Goal: Entertainment & Leisure: Consume media (video, audio)

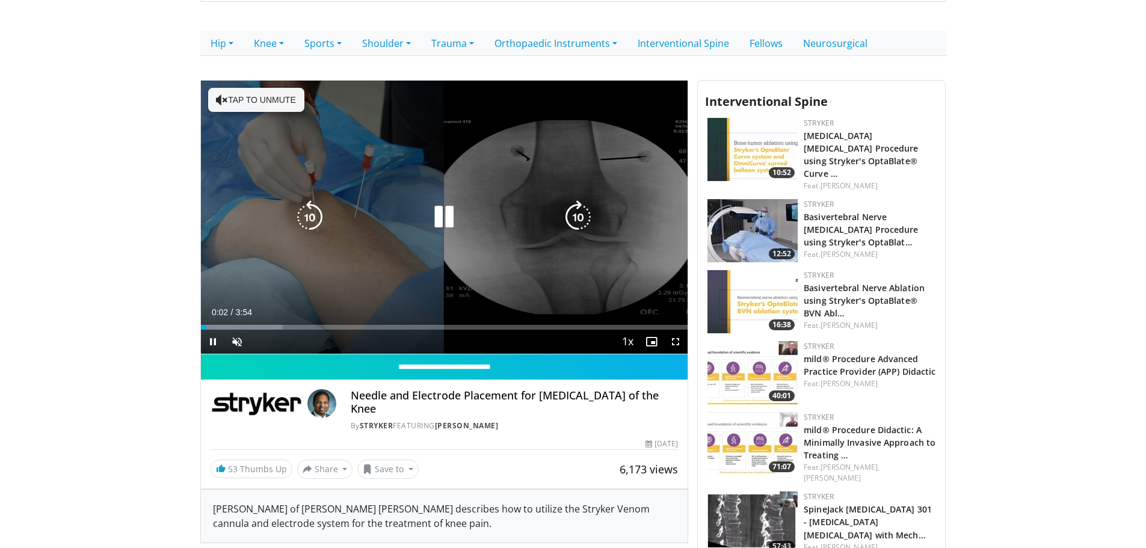
scroll to position [241, 0]
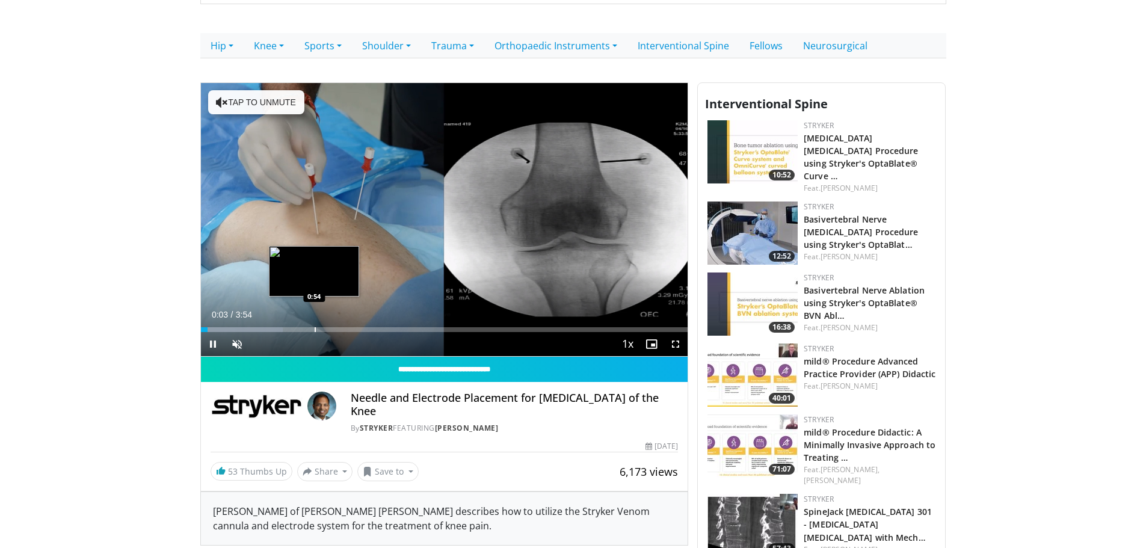
click at [312, 330] on div "Loaded : 16.87% 0:03 0:54" at bounding box center [444, 329] width 487 height 5
click at [328, 330] on div "Loaded : 0.00% 0:53 1:00" at bounding box center [444, 329] width 487 height 5
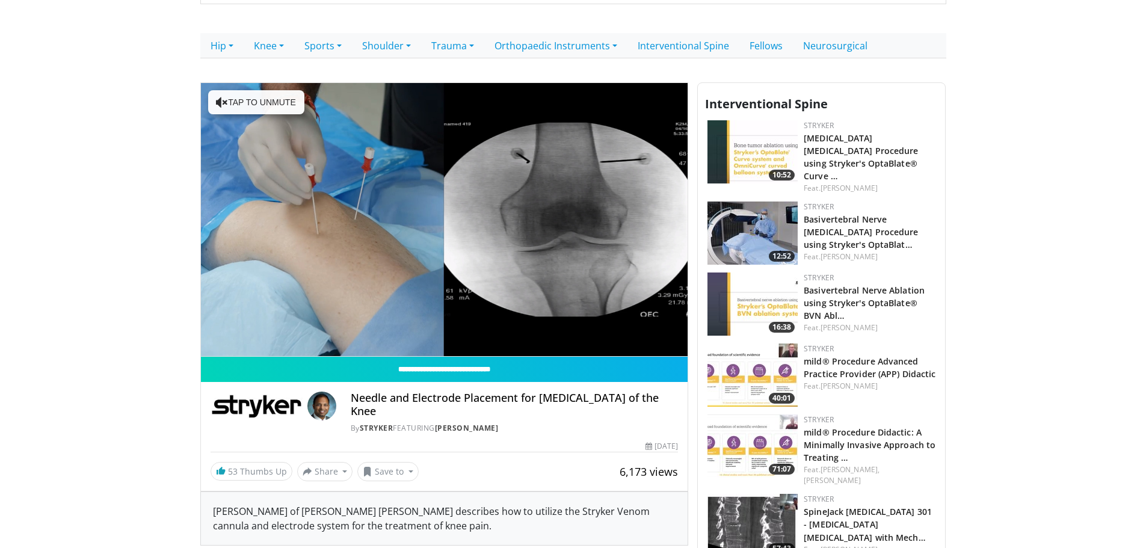
click at [344, 330] on div "10 seconds Tap to unmute" at bounding box center [444, 220] width 487 height 274
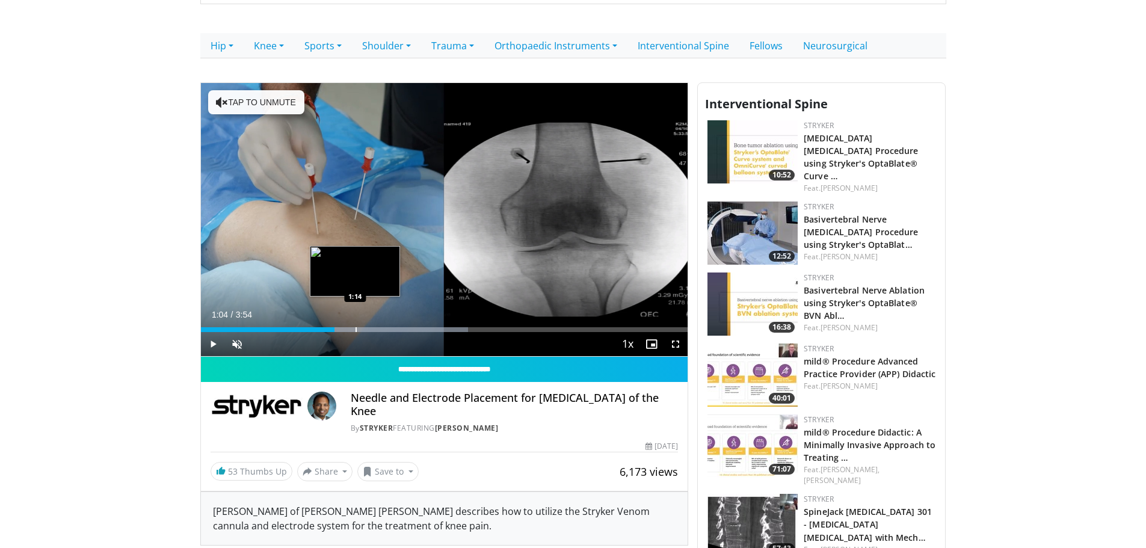
click at [356, 330] on div "Progress Bar" at bounding box center [356, 329] width 1 height 5
click at [370, 330] on div "Progress Bar" at bounding box center [370, 329] width 1 height 5
drag, startPoint x: 388, startPoint y: 330, endPoint x: 402, endPoint y: 331, distance: 13.9
click at [389, 330] on div "Progress Bar" at bounding box center [389, 329] width 1 height 5
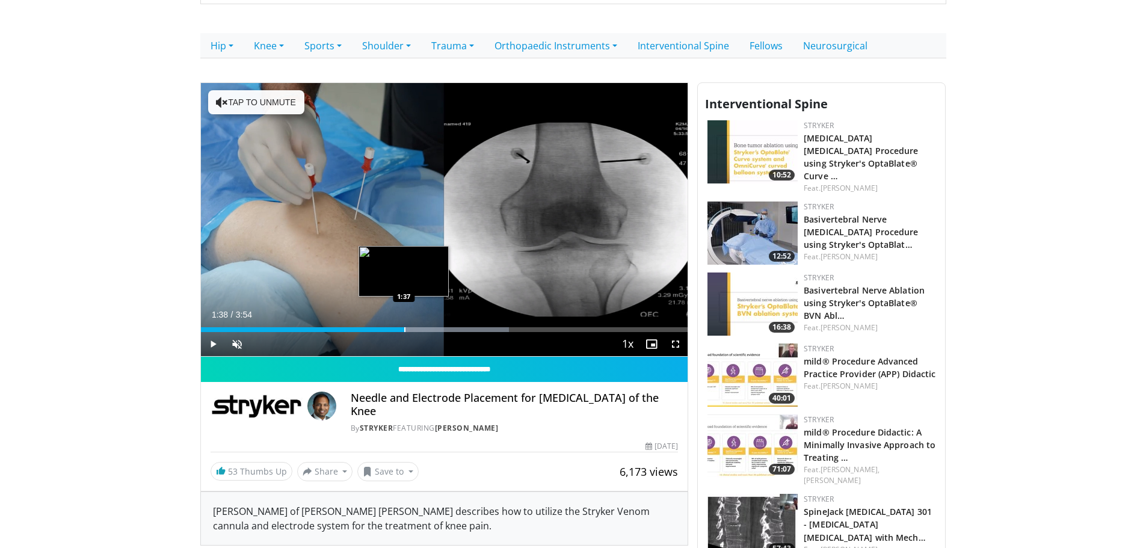
click at [404, 331] on div "Progress Bar" at bounding box center [404, 329] width 1 height 5
click at [421, 331] on div "Progress Bar" at bounding box center [421, 329] width 1 height 5
click at [432, 332] on div "Progress Bar" at bounding box center [432, 329] width 1 height 5
click at [440, 333] on div "Current Time 1:51 / Duration 3:54 Play Skip Backward Skip Forward Unmute Loaded…" at bounding box center [444, 344] width 487 height 24
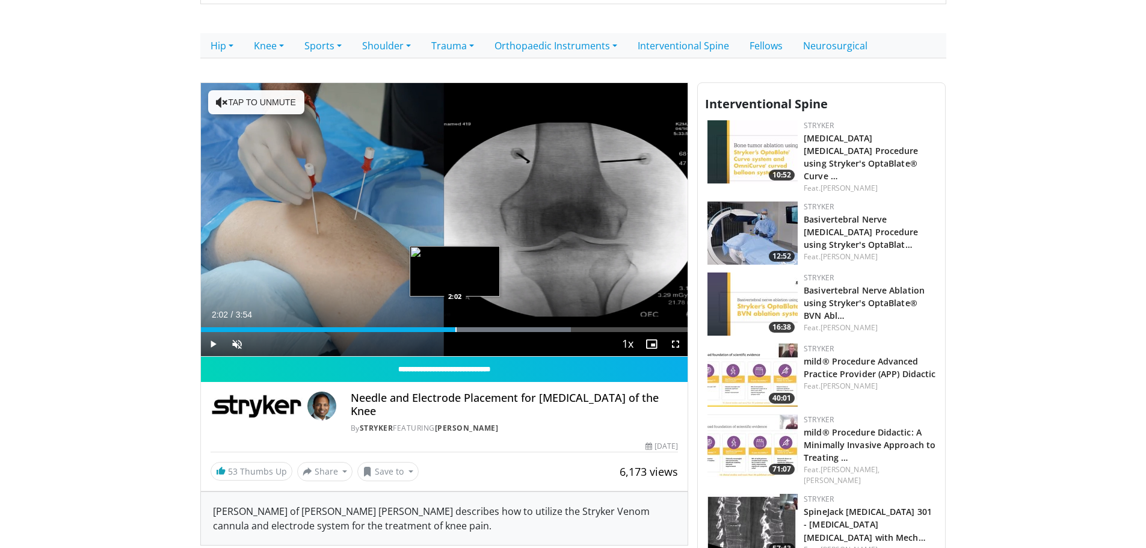
click at [458, 331] on div "Loaded : 76.03% 2:02 2:02" at bounding box center [444, 329] width 487 height 5
click at [469, 329] on div "Progress Bar" at bounding box center [467, 329] width 1 height 5
click at [484, 327] on div "Progress Bar" at bounding box center [483, 329] width 1 height 5
click at [501, 327] on div "Progress Bar" at bounding box center [501, 329] width 1 height 5
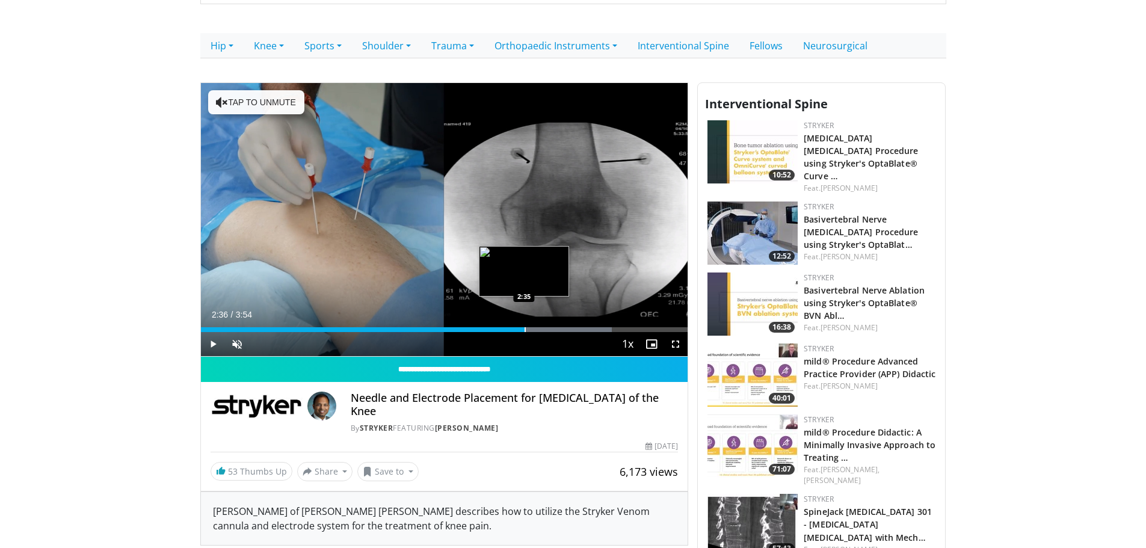
click at [525, 327] on div "Progress Bar" at bounding box center [525, 329] width 1 height 5
click at [540, 327] on div "Progress Bar" at bounding box center [540, 329] width 152 height 5
click at [550, 327] on div "Progress Bar" at bounding box center [550, 329] width 1 height 5
click at [558, 327] on div "Progress Bar" at bounding box center [558, 329] width 1 height 5
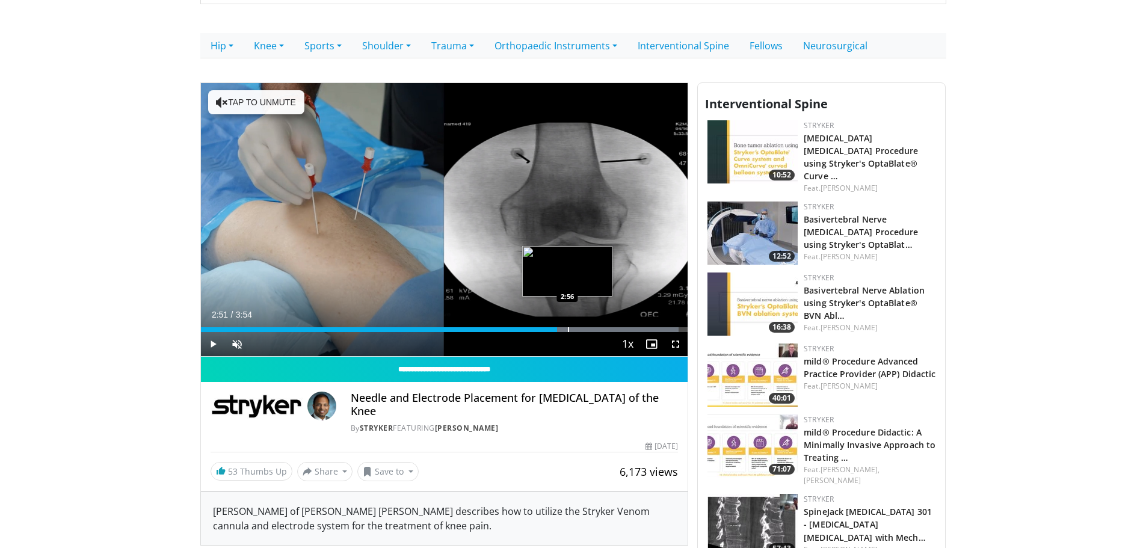
click at [570, 327] on div "Progress Bar" at bounding box center [582, 329] width 191 height 5
click at [579, 327] on div "Progress Bar" at bounding box center [592, 329] width 192 height 5
click at [593, 327] on div "Progress Bar" at bounding box center [593, 329] width 1 height 5
click at [596, 327] on div "Progress Bar" at bounding box center [596, 329] width 1 height 5
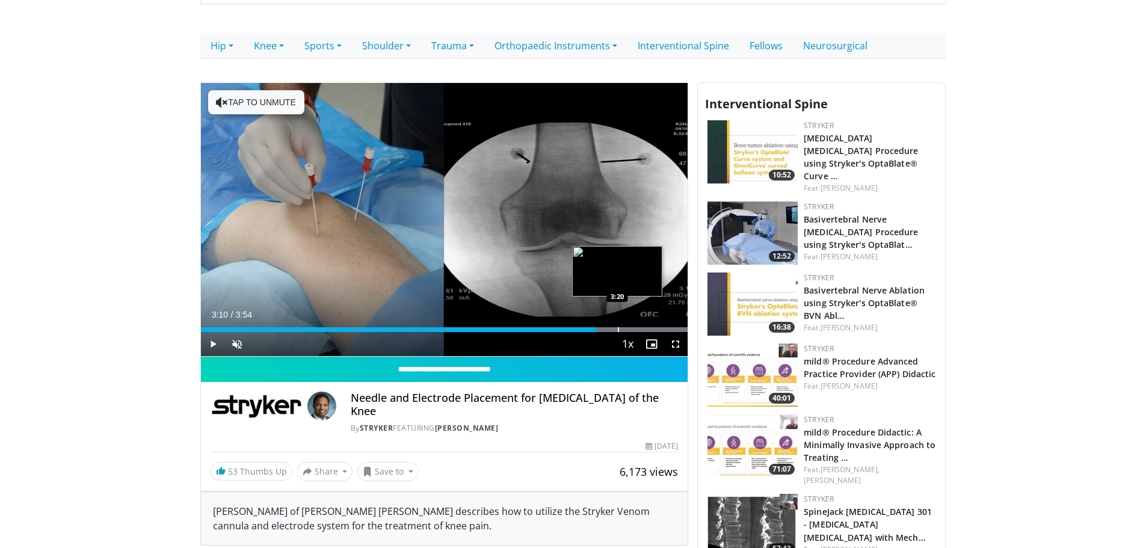
click at [618, 328] on div "Progress Bar" at bounding box center [618, 329] width 1 height 5
click at [608, 328] on div "Progress Bar" at bounding box center [608, 329] width 1 height 5
click at [613, 328] on div "Progress Bar" at bounding box center [613, 329] width 1 height 5
click at [624, 330] on div "Loaded : 100.00% 3:18 3:21" at bounding box center [444, 329] width 487 height 5
click at [631, 330] on div "Progress Bar" at bounding box center [631, 329] width 1 height 5
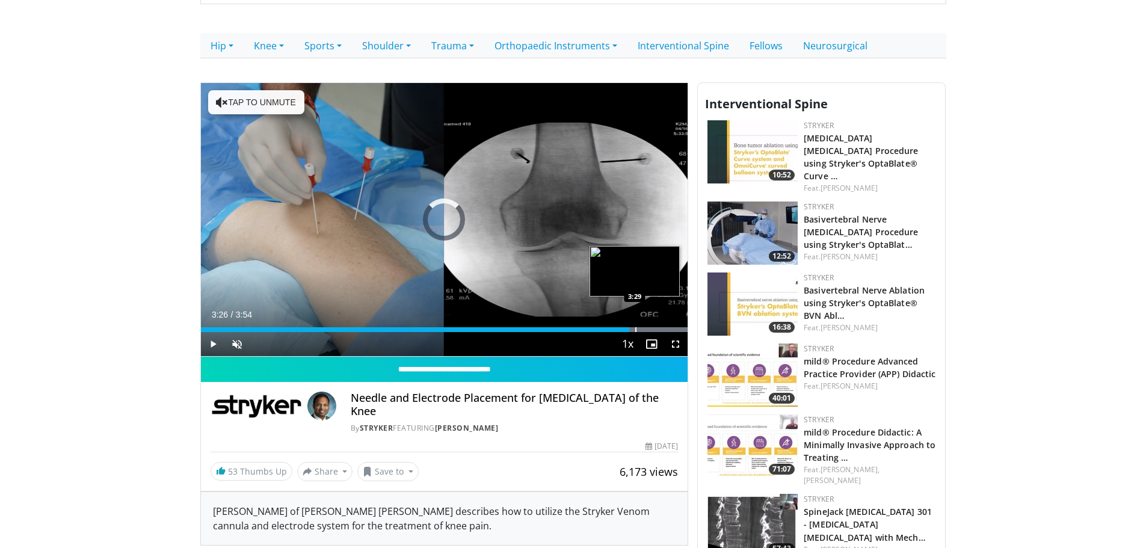
click at [637, 330] on div "Progress Bar" at bounding box center [635, 329] width 1 height 5
drag, startPoint x: 643, startPoint y: 330, endPoint x: 652, endPoint y: 329, distance: 9.0
click at [643, 330] on div "Progress Bar" at bounding box center [643, 329] width 1 height 5
click at [652, 329] on div "Progress Bar" at bounding box center [592, 329] width 192 height 5
click at [656, 329] on div "Progress Bar" at bounding box center [656, 329] width 1 height 5
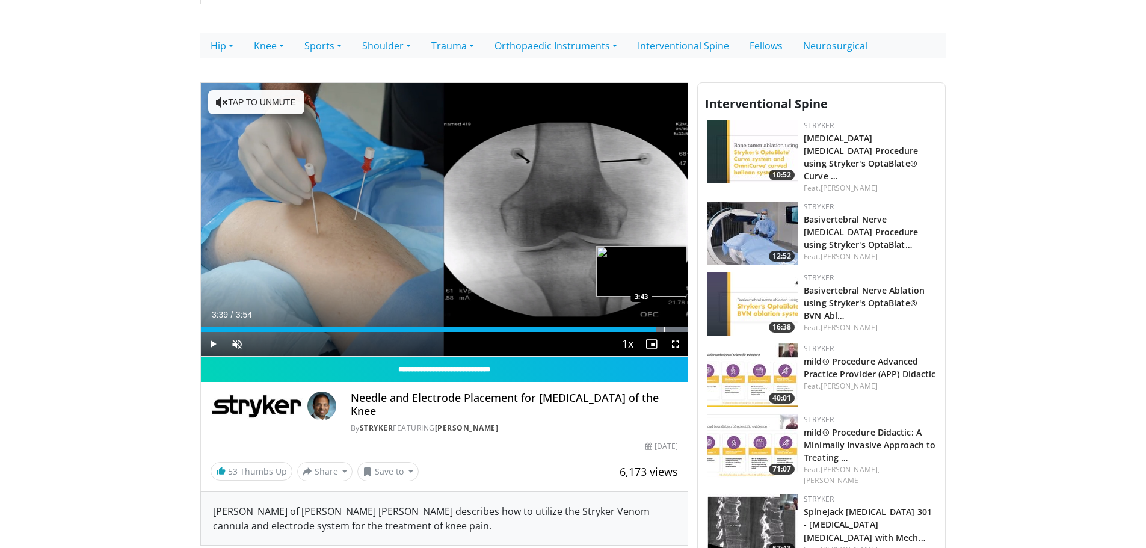
click at [665, 330] on div "Progress Bar" at bounding box center [592, 329] width 192 height 5
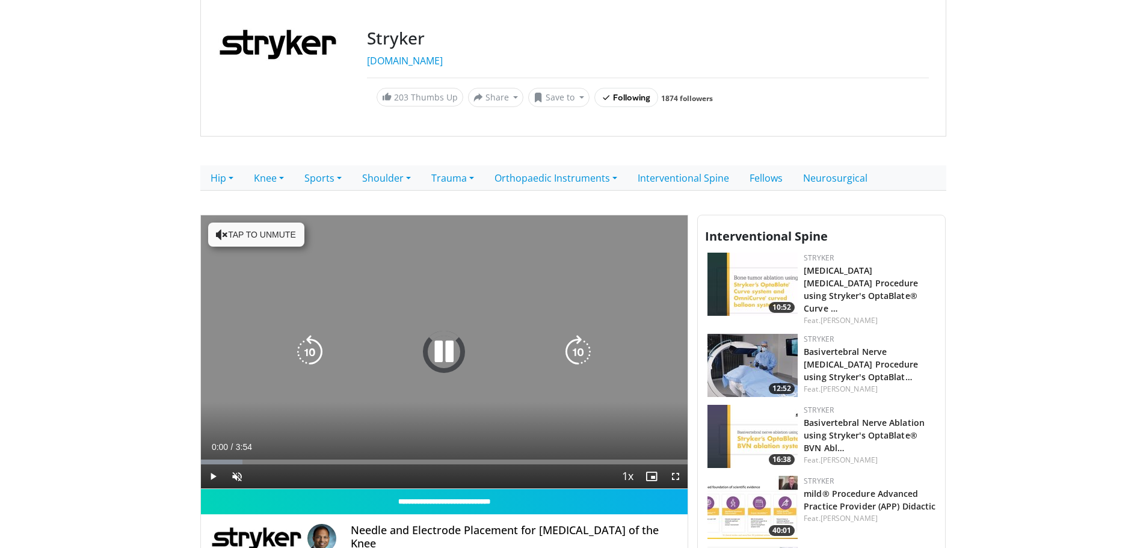
scroll to position [120, 0]
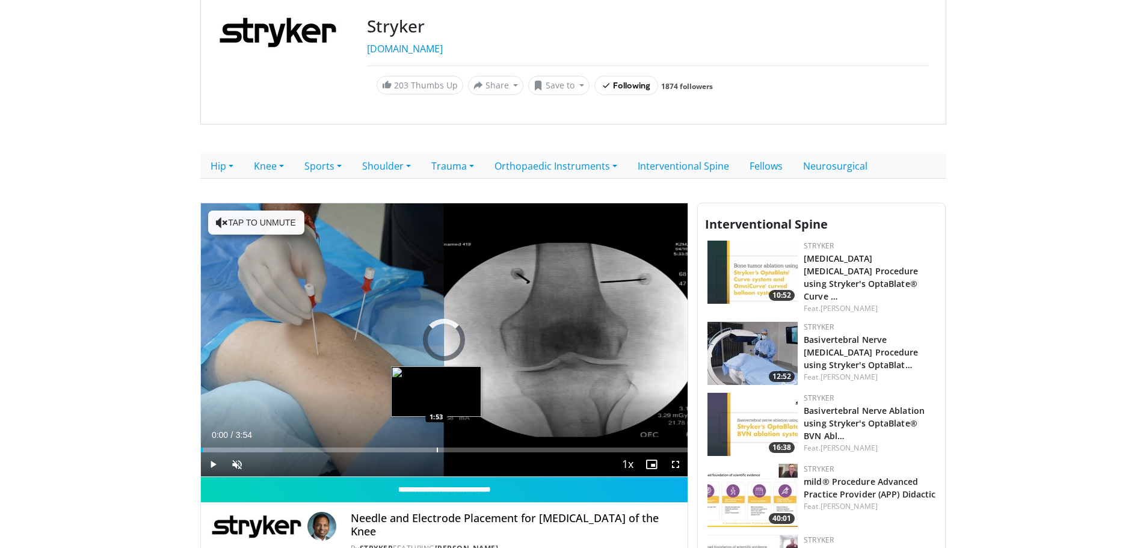
click at [437, 449] on div "Progress Bar" at bounding box center [437, 450] width 1 height 5
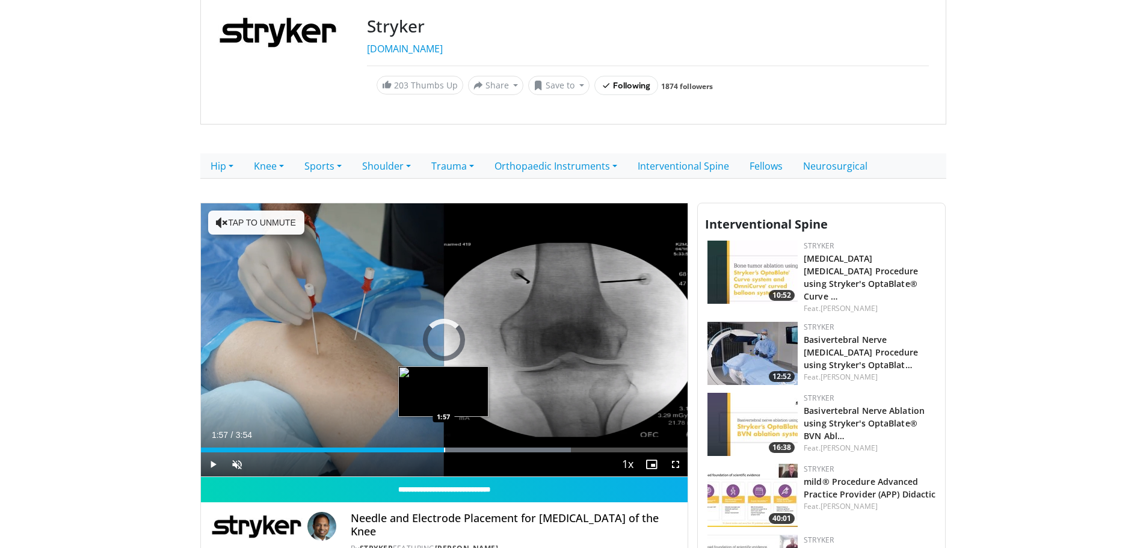
click at [444, 449] on div "Progress Bar" at bounding box center [444, 450] width 1 height 5
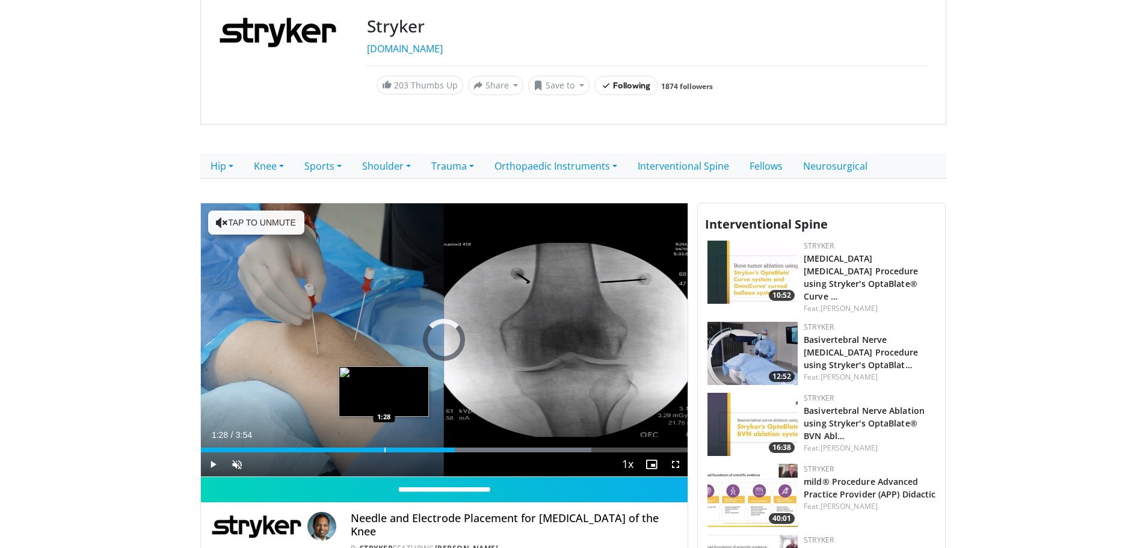
click at [383, 446] on div "Loaded : 80.26% 1:28 1:28" at bounding box center [444, 446] width 487 height 11
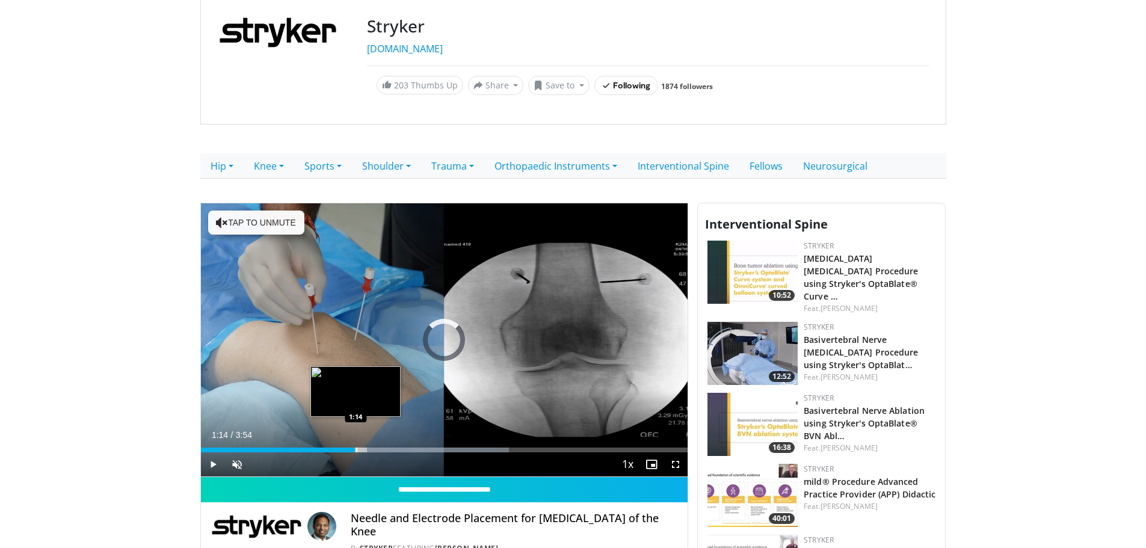
click at [355, 446] on div "Loaded : 63.35% 1:14 1:14" at bounding box center [444, 446] width 487 height 11
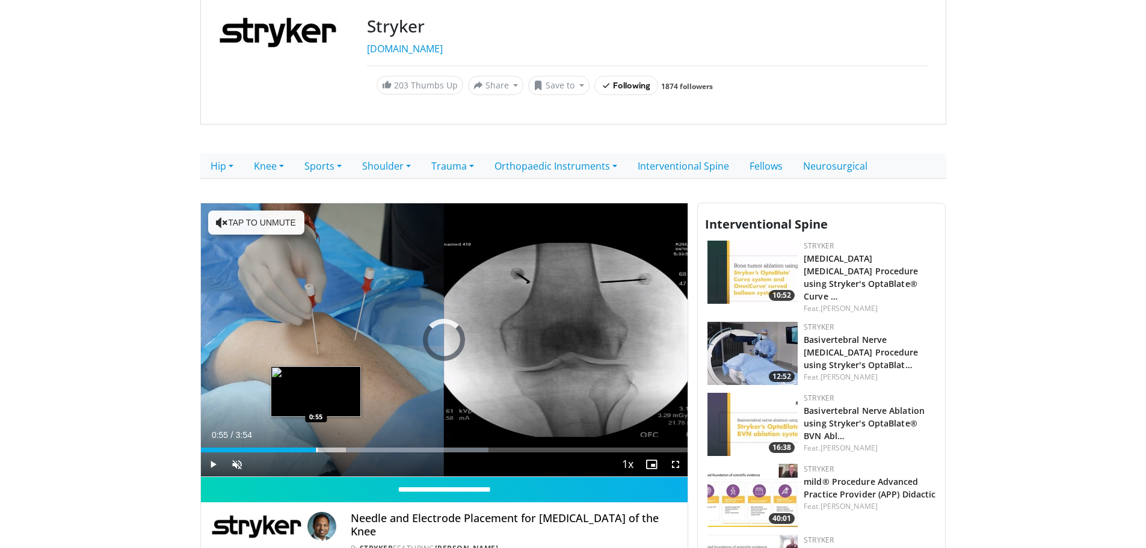
click at [316, 445] on div "Loaded : 59.13% 1:16 0:55" at bounding box center [444, 446] width 487 height 11
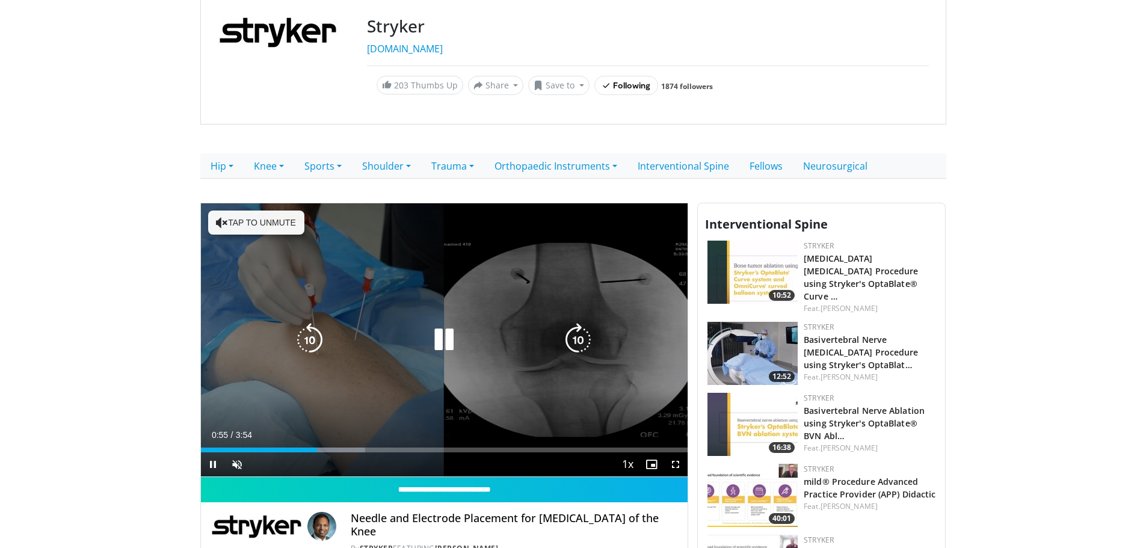
click at [305, 445] on div "Loaded : 33.78% 0:56 0:55" at bounding box center [444, 446] width 487 height 11
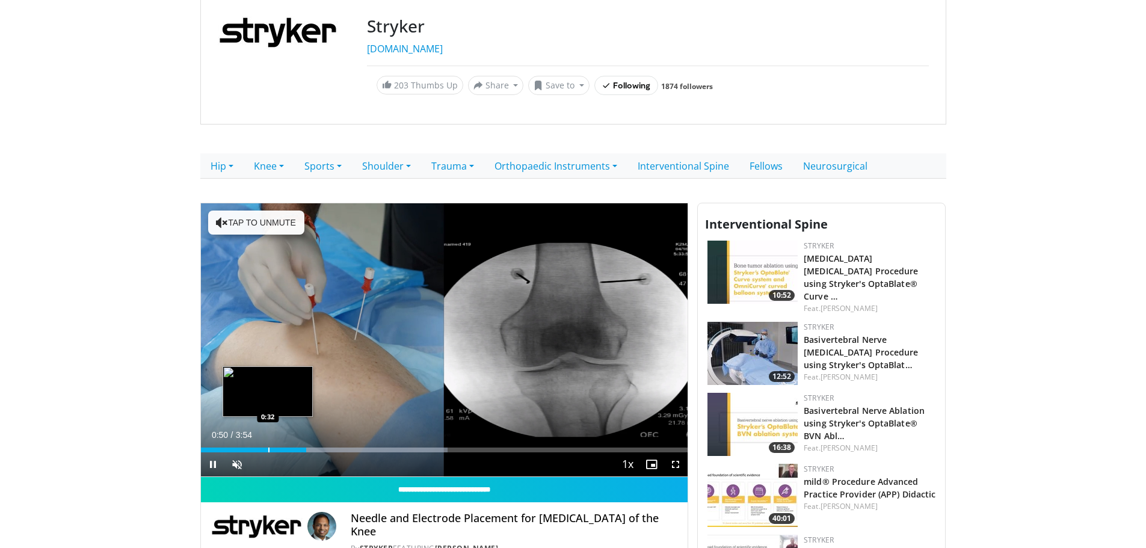
click at [268, 451] on div "Progress Bar" at bounding box center [268, 450] width 1 height 5
